Goal: Task Accomplishment & Management: Use online tool/utility

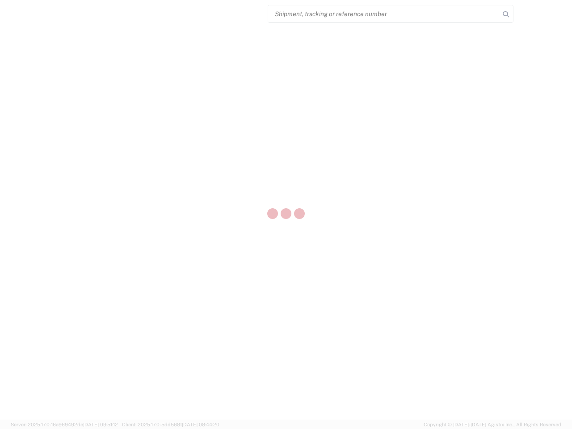
select select "US"
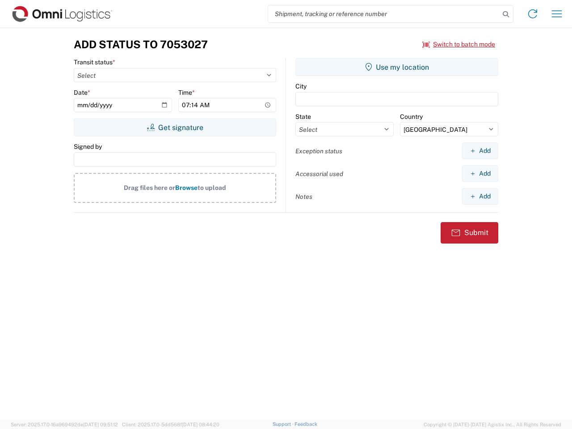
click at [384, 14] on input "search" at bounding box center [384, 13] width 232 height 17
click at [506, 14] on icon at bounding box center [506, 14] width 13 height 13
click at [533, 14] on icon at bounding box center [533, 14] width 14 height 14
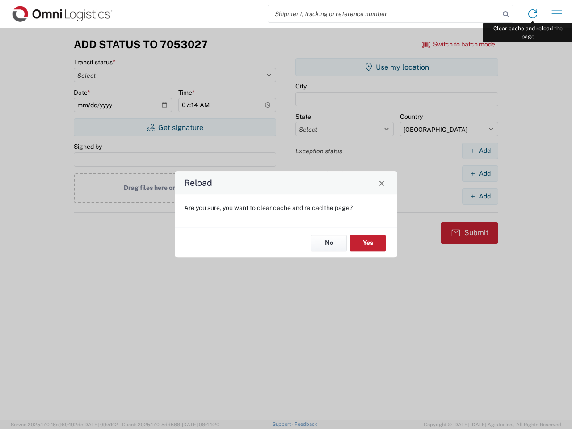
click at [557, 14] on div "Reload Are you sure, you want to clear cache and reload the page? No Yes" at bounding box center [286, 214] width 572 height 429
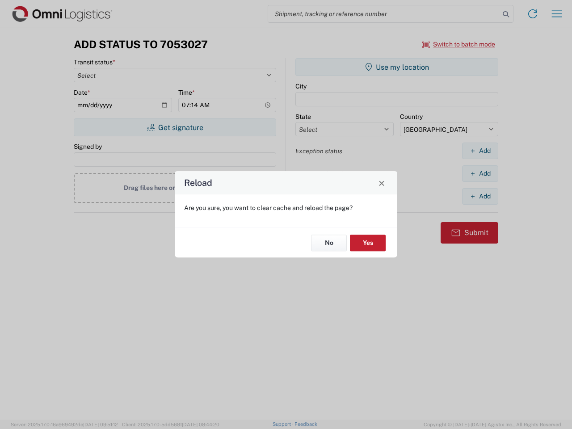
click at [459, 44] on div "Reload Are you sure, you want to clear cache and reload the page? No Yes" at bounding box center [286, 214] width 572 height 429
click at [175, 127] on div "Reload Are you sure, you want to clear cache and reload the page? No Yes" at bounding box center [286, 214] width 572 height 429
click at [397, 67] on div "Reload Are you sure, you want to clear cache and reload the page? No Yes" at bounding box center [286, 214] width 572 height 429
click at [480, 151] on div "Reload Are you sure, you want to clear cache and reload the page? No Yes" at bounding box center [286, 214] width 572 height 429
click at [480, 174] on div "Reload Are you sure, you want to clear cache and reload the page? No Yes" at bounding box center [286, 214] width 572 height 429
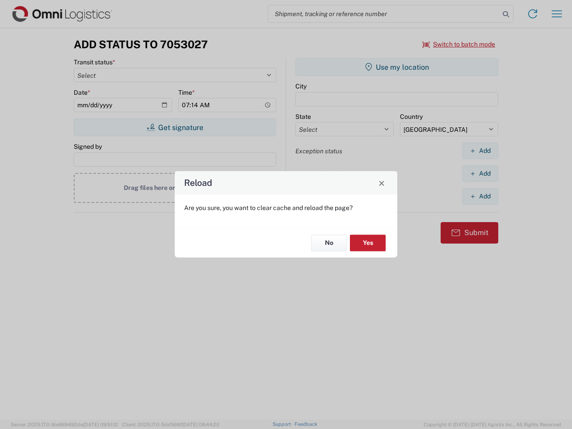
click at [480, 196] on div "Reload Are you sure, you want to clear cache and reload the page? No Yes" at bounding box center [286, 214] width 572 height 429
